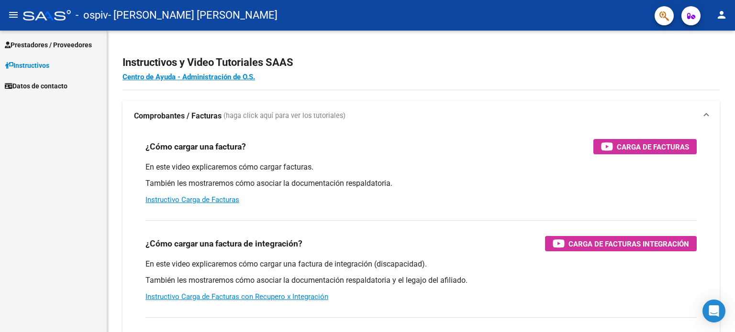
click at [45, 46] on span "Prestadores / Proveedores" at bounding box center [48, 45] width 87 height 11
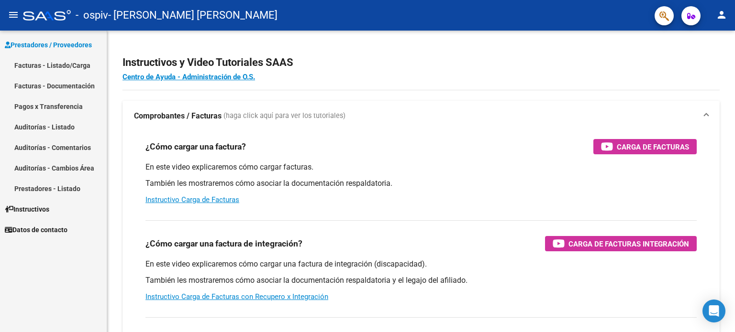
click at [52, 65] on link "Facturas - Listado/Carga" at bounding box center [53, 65] width 107 height 21
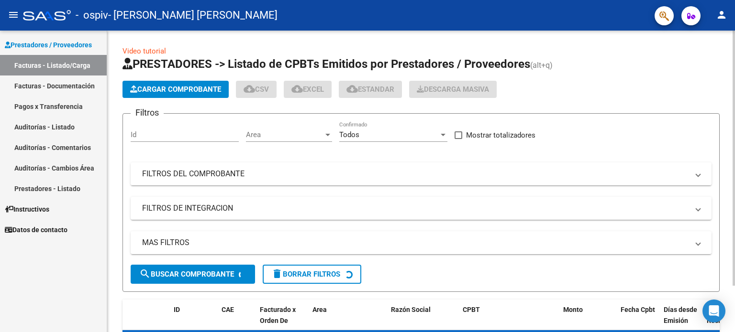
click at [184, 88] on span "Cargar Comprobante" at bounding box center [175, 89] width 91 height 9
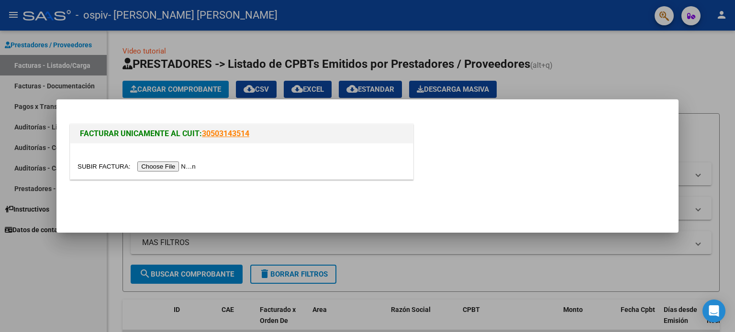
click at [162, 169] on input "file" at bounding box center [137, 167] width 121 height 10
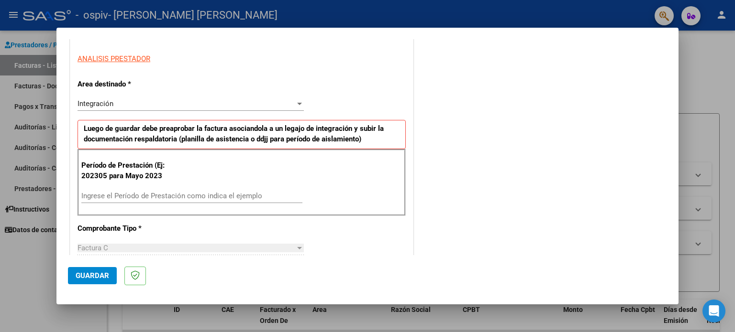
scroll to position [209, 0]
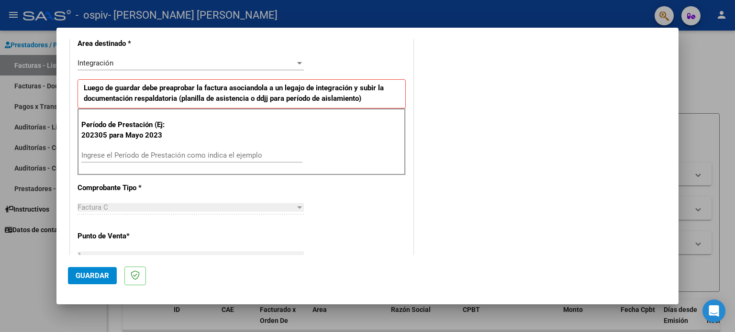
click at [220, 155] on input "Ingrese el Período de Prestación como indica el ejemplo" at bounding box center [191, 155] width 221 height 9
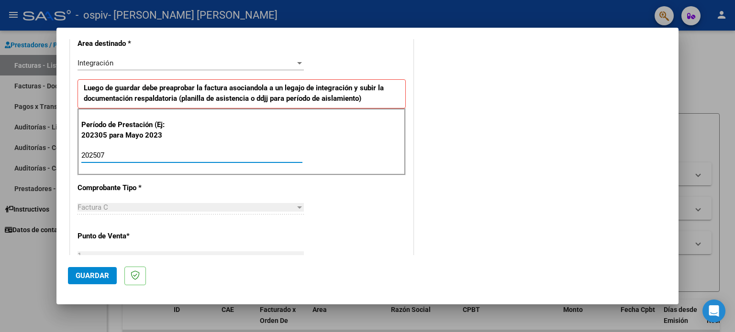
type input "202507"
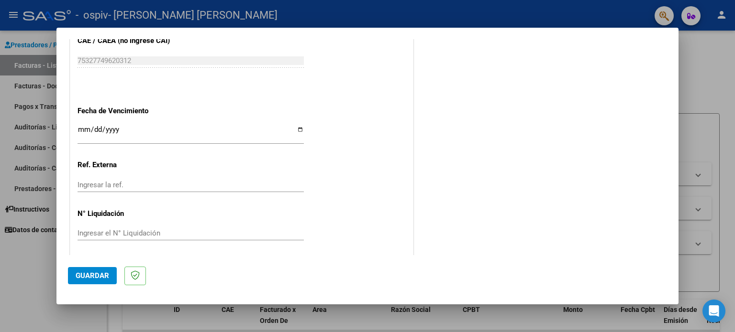
scroll to position [606, 0]
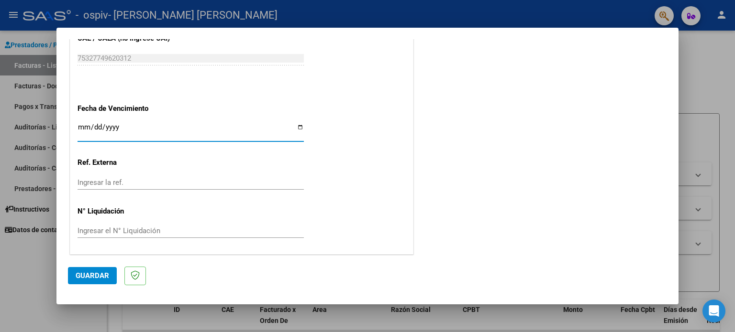
click at [297, 124] on input "Ingresar la fecha" at bounding box center [190, 130] width 226 height 15
type input "[DATE]"
click at [99, 279] on span "Guardar" at bounding box center [92, 276] width 33 height 9
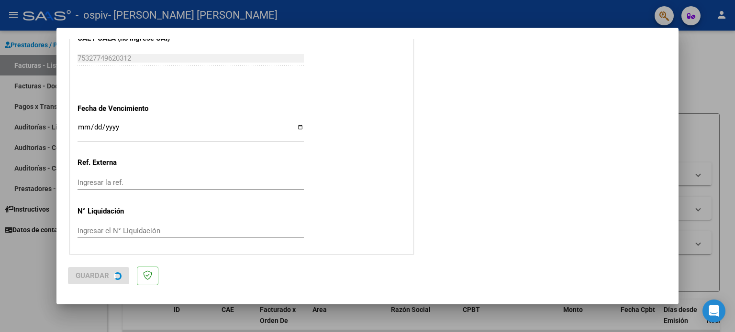
scroll to position [0, 0]
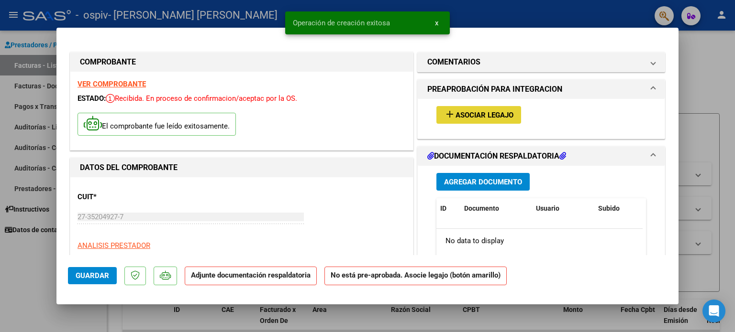
click at [464, 115] on span "Asociar Legajo" at bounding box center [484, 115] width 58 height 9
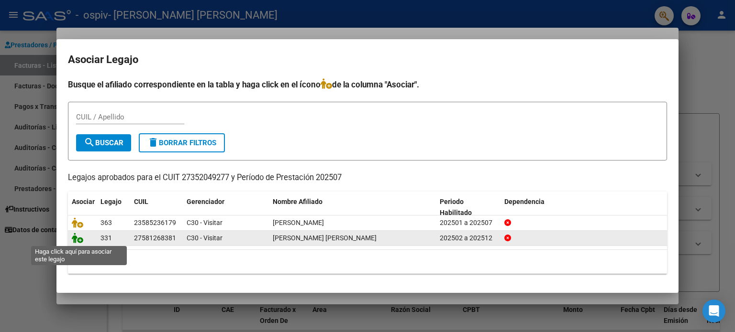
click at [80, 241] on icon at bounding box center [77, 238] width 11 height 11
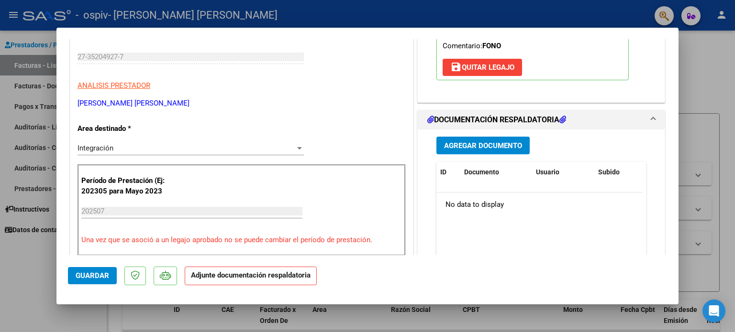
scroll to position [166, 0]
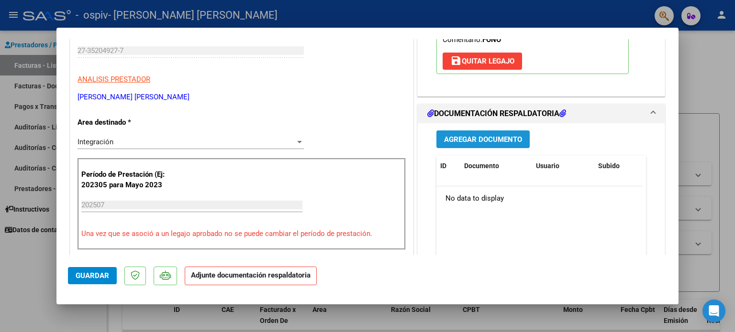
click at [452, 140] on span "Agregar Documento" at bounding box center [483, 139] width 78 height 9
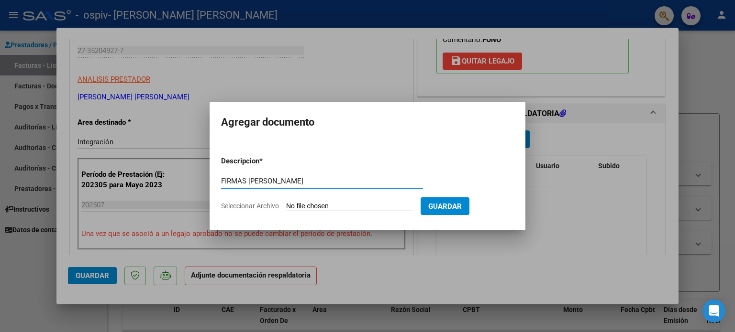
type input "FIRMAS [PERSON_NAME]"
click at [305, 204] on input "Seleccionar Archivo" at bounding box center [349, 206] width 127 height 9
type input "C:\fakepath\FIRMAS [PERSON_NAME].pdf"
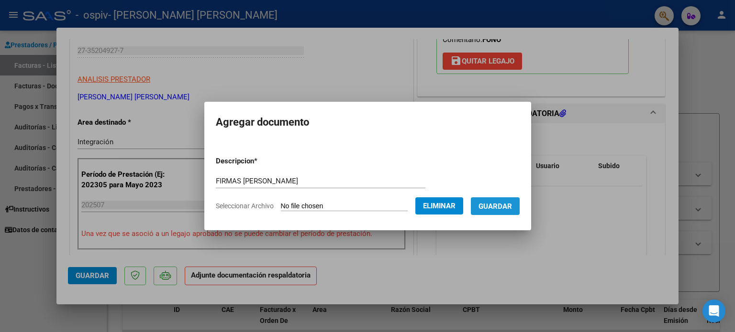
click at [492, 207] on span "Guardar" at bounding box center [494, 206] width 33 height 9
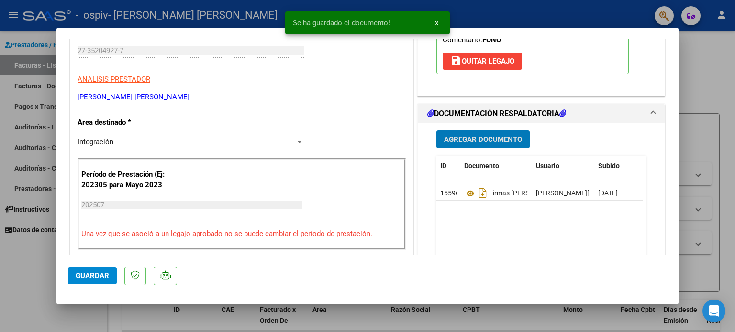
click at [486, 138] on span "Agregar Documento" at bounding box center [483, 139] width 78 height 9
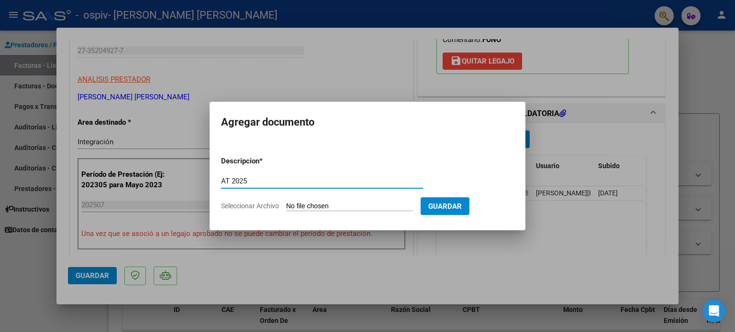
type input "AT 2025"
click at [347, 202] on input "Seleccionar Archivo" at bounding box center [349, 206] width 127 height 9
type input "C:\fakepath\[PERSON_NAME] 2025.pdf"
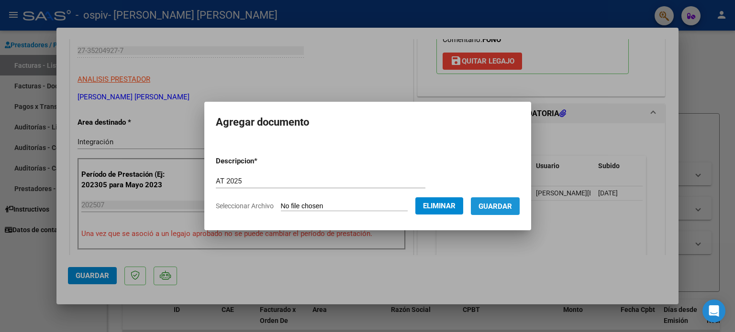
click at [505, 208] on span "Guardar" at bounding box center [494, 206] width 33 height 9
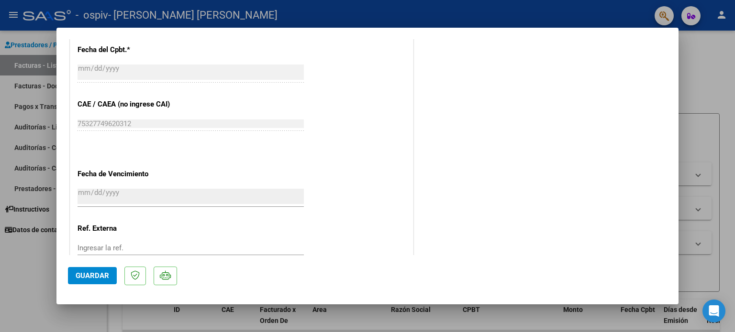
scroll to position [639, 0]
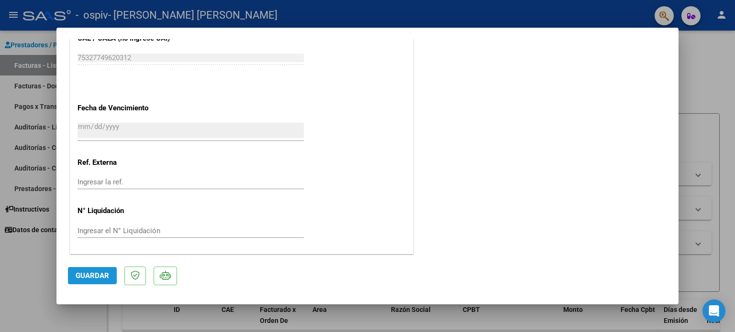
click at [101, 275] on span "Guardar" at bounding box center [92, 276] width 33 height 9
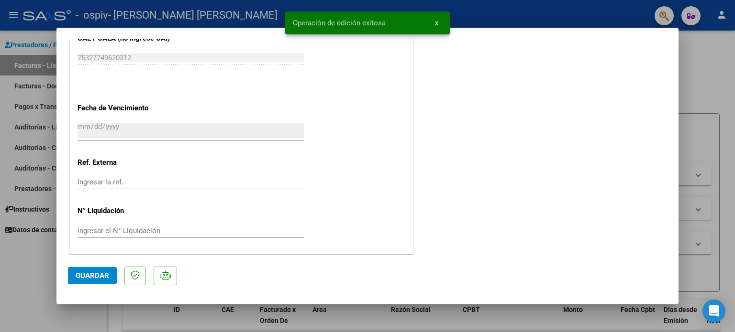
click at [698, 77] on div at bounding box center [367, 166] width 735 height 332
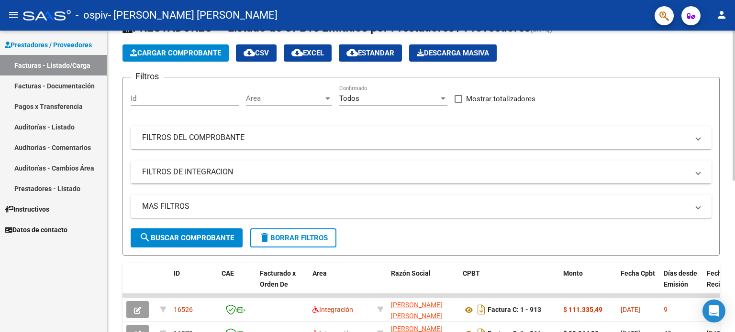
scroll to position [0, 0]
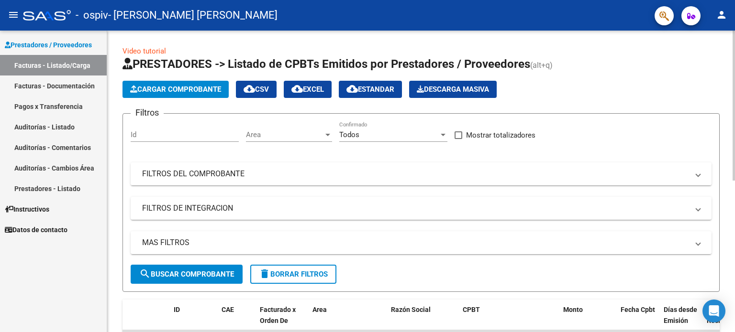
click at [158, 88] on span "Cargar Comprobante" at bounding box center [175, 89] width 91 height 9
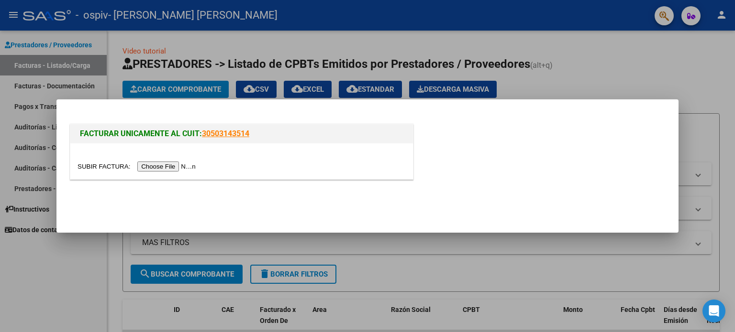
click at [645, 88] on div at bounding box center [367, 166] width 735 height 332
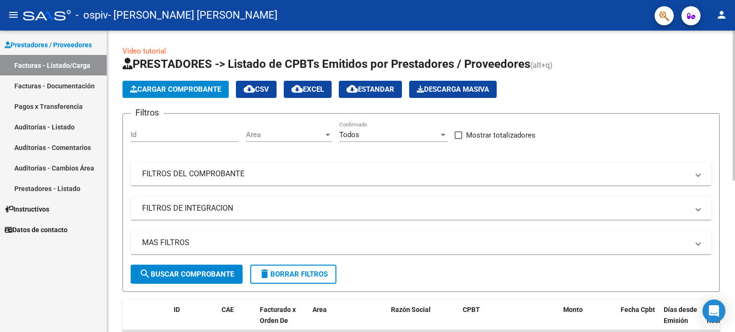
click at [711, 30] on div "menu - ospiv - [PERSON_NAME] [PERSON_NAME] person Prestadores / Proveedores Fac…" at bounding box center [367, 166] width 735 height 332
click at [165, 89] on span "Cargar Comprobante" at bounding box center [175, 89] width 91 height 9
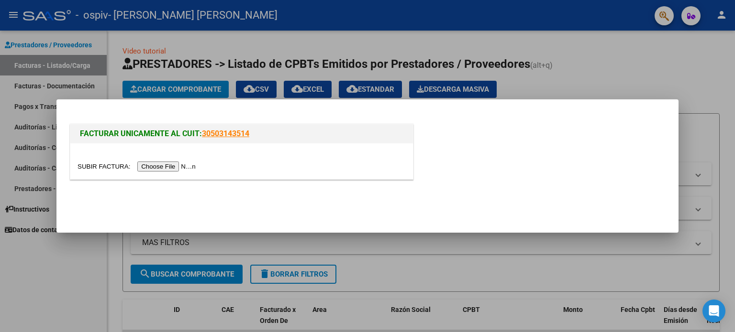
click at [180, 165] on input "file" at bounding box center [137, 167] width 121 height 10
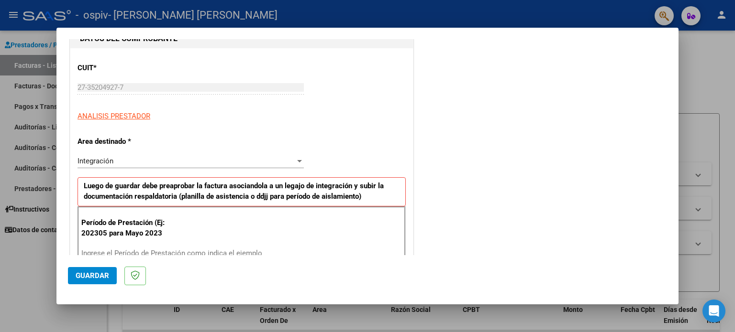
scroll to position [125, 0]
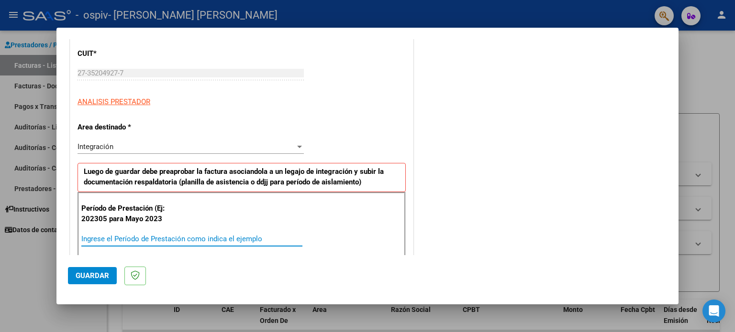
click at [201, 236] on input "Ingrese el Período de Prestación como indica el ejemplo" at bounding box center [191, 239] width 221 height 9
type input "202507"
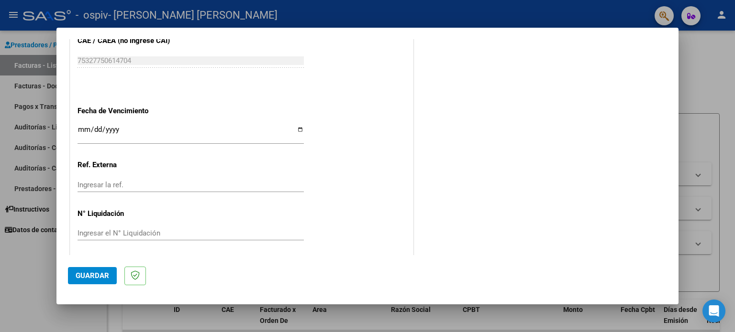
scroll to position [605, 0]
click at [297, 125] on input "Ingresar la fecha" at bounding box center [190, 131] width 226 height 15
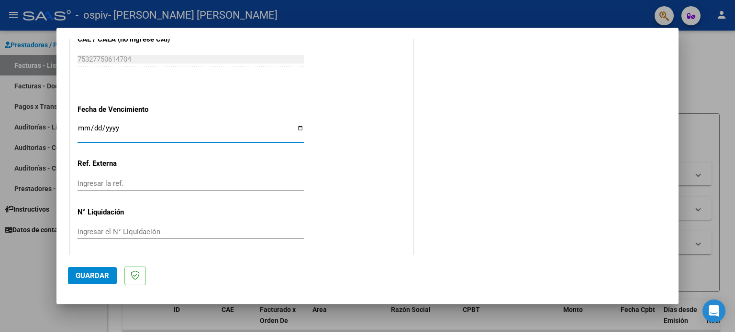
type input "[DATE]"
click at [99, 272] on span "Guardar" at bounding box center [92, 276] width 33 height 9
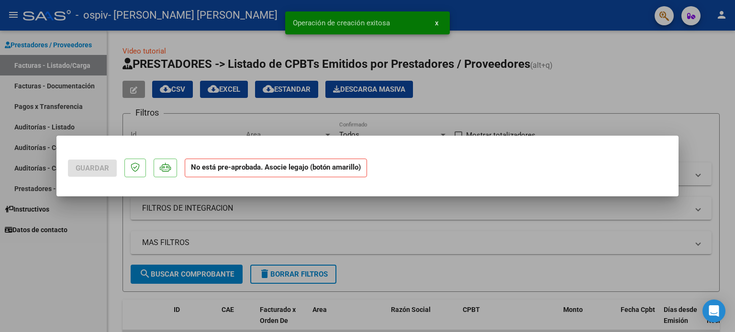
scroll to position [0, 0]
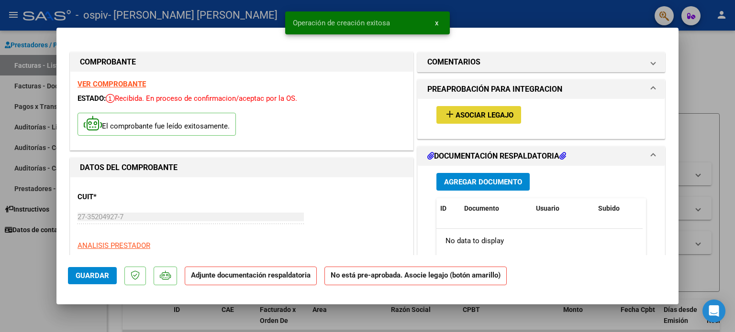
click at [489, 117] on span "Asociar Legajo" at bounding box center [484, 115] width 58 height 9
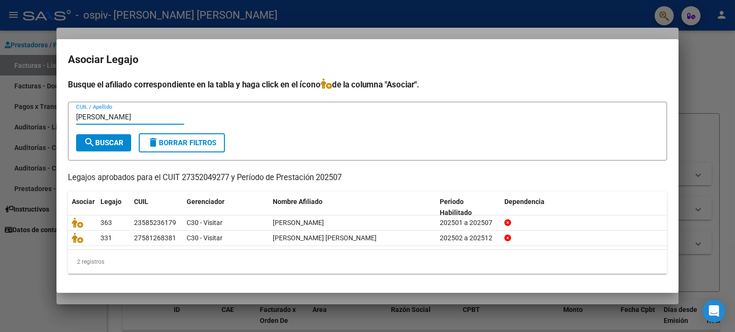
type input "[PERSON_NAME]"
click at [120, 141] on span "search Buscar" at bounding box center [104, 143] width 40 height 9
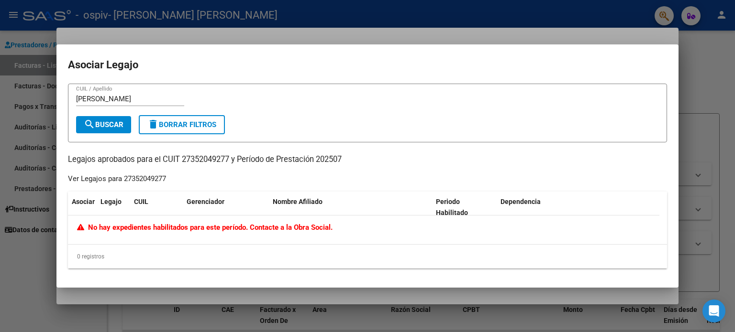
click at [700, 76] on div at bounding box center [367, 166] width 735 height 332
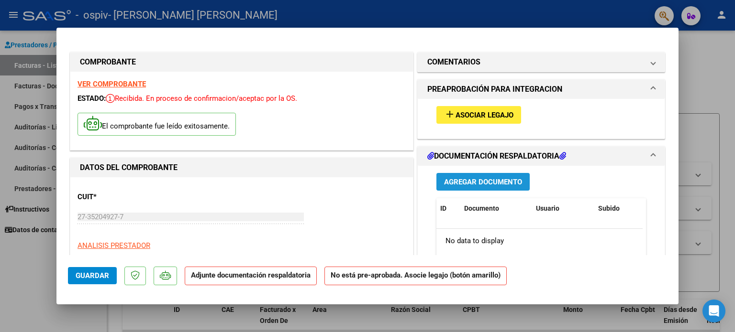
click at [455, 183] on span "Agregar Documento" at bounding box center [483, 182] width 78 height 9
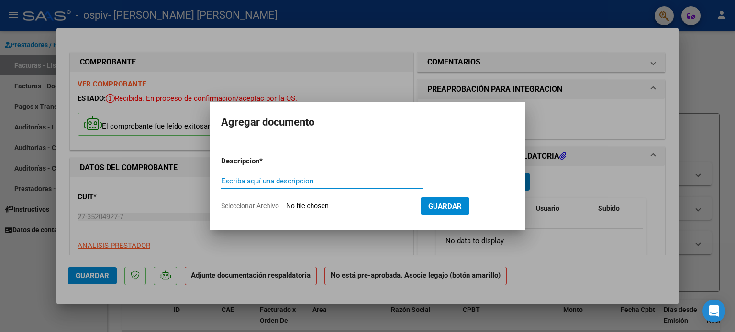
click at [258, 178] on input "Escriba aquí una descripcion" at bounding box center [322, 181] width 202 height 9
type input "AT 2025"
click at [344, 205] on input "Seleccionar Archivo" at bounding box center [349, 206] width 127 height 9
type input "C:\fakepath\DA [PERSON_NAME] FONO 2025.pdf"
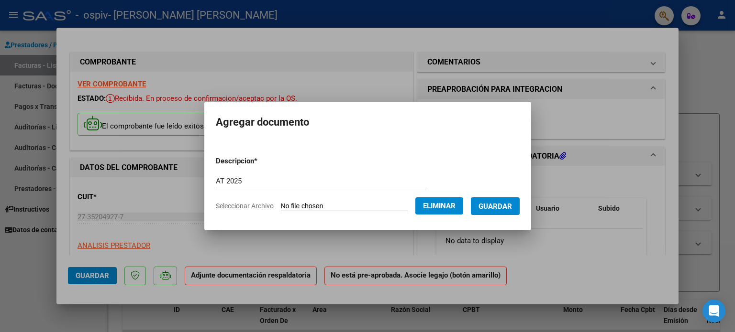
click at [505, 208] on span "Guardar" at bounding box center [494, 206] width 33 height 9
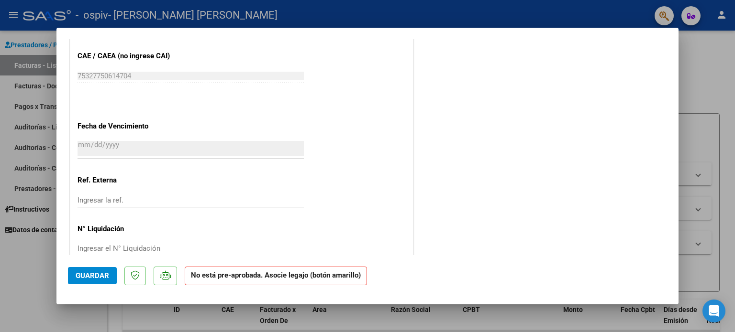
scroll to position [614, 0]
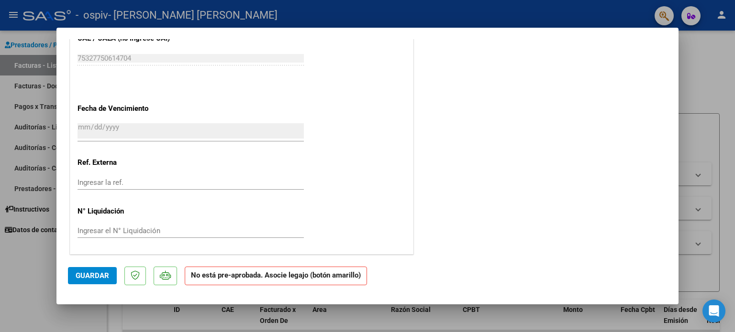
click at [106, 275] on span "Guardar" at bounding box center [92, 276] width 33 height 9
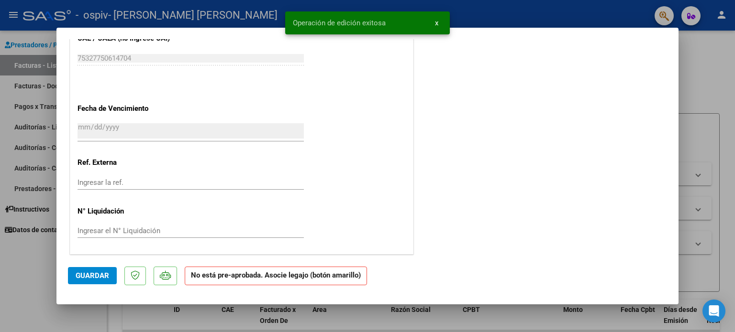
click at [703, 78] on div at bounding box center [367, 166] width 735 height 332
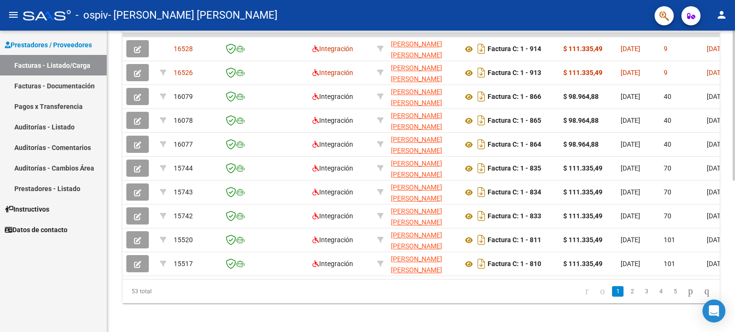
scroll to position [305, 0]
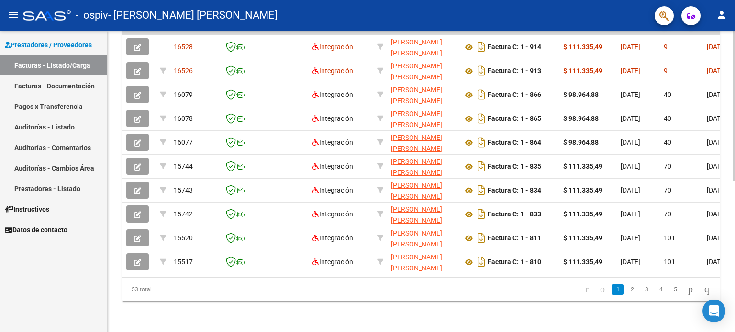
click at [734, 287] on div at bounding box center [733, 257] width 2 height 150
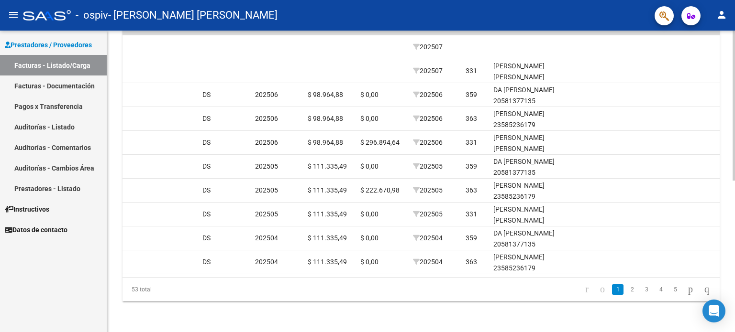
click at [734, 232] on div at bounding box center [733, 257] width 2 height 150
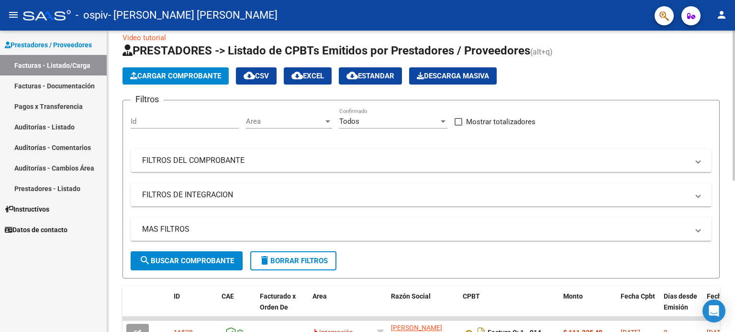
scroll to position [0, 0]
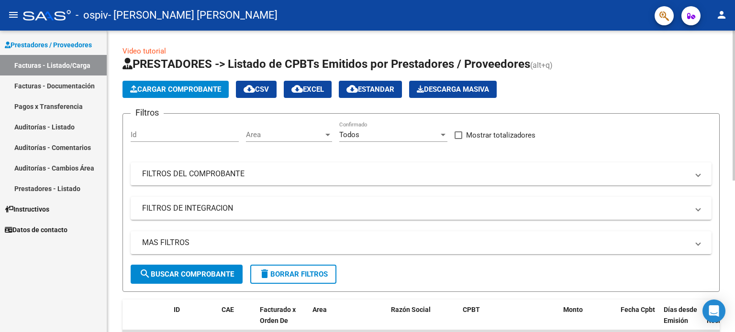
click at [725, 30] on div "menu - ospiv - [PERSON_NAME] [PERSON_NAME] person Prestadores / Proveedores Fac…" at bounding box center [367, 166] width 735 height 332
